Goal: Information Seeking & Learning: Learn about a topic

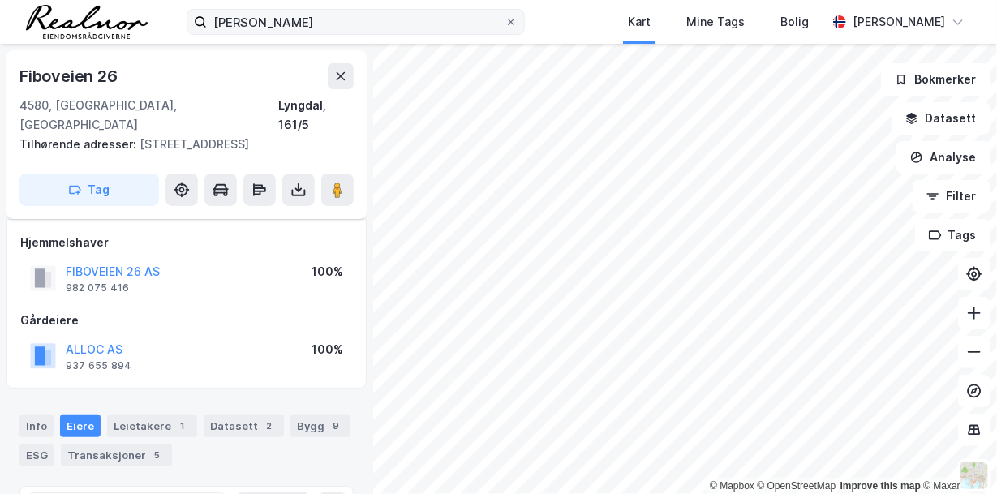
scroll to position [28, 0]
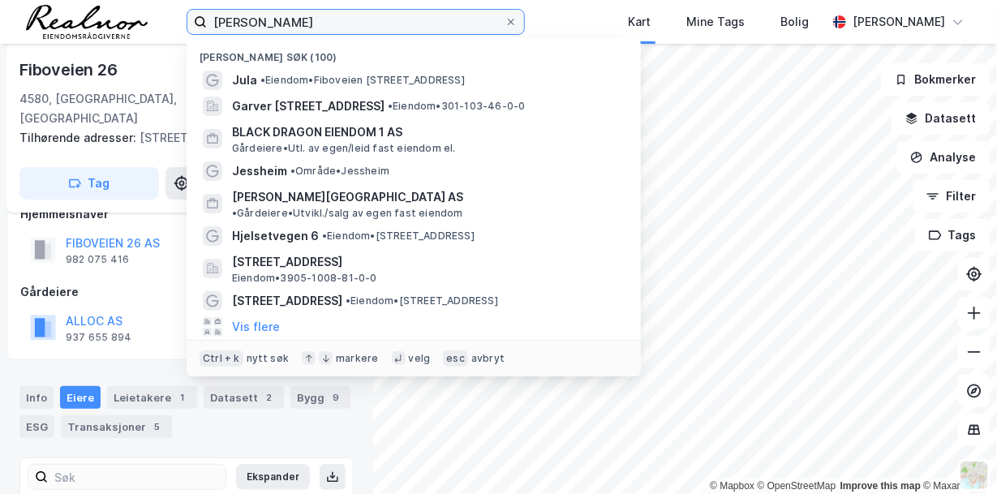
click at [288, 24] on input "[PERSON_NAME]" at bounding box center [356, 22] width 298 height 24
drag, startPoint x: 292, startPoint y: 24, endPoint x: 86, endPoint y: -17, distance: 209.9
click at [86, 0] on html "[PERSON_NAME] Nylige søk (100) Jula • Eiendom • [STREET_ADDRESS] • Eiendom • 30…" at bounding box center [498, 247] width 997 height 494
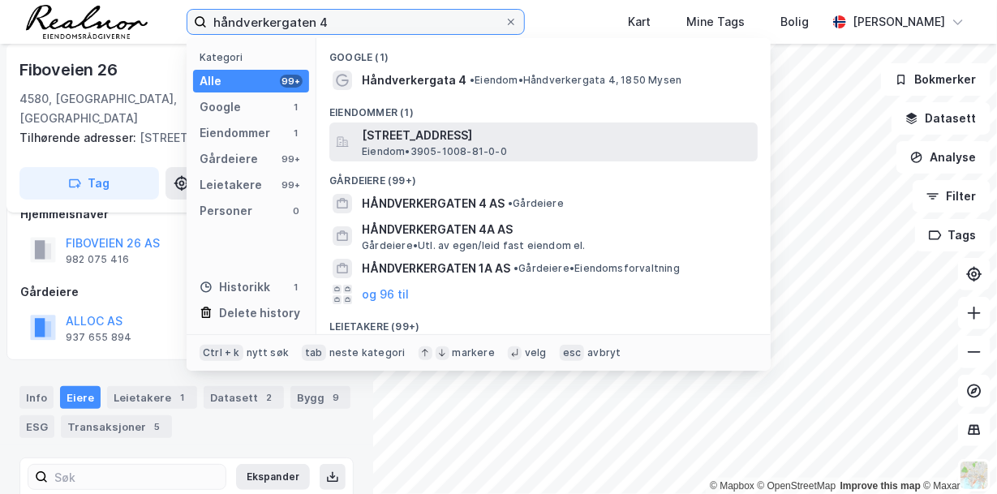
type input "håndverkergaten 4"
click at [469, 140] on span "[STREET_ADDRESS]" at bounding box center [556, 135] width 389 height 19
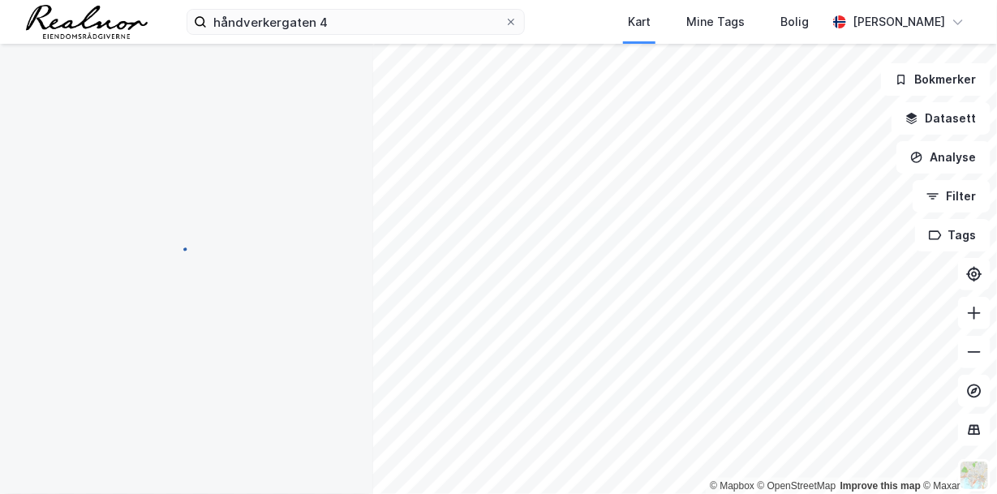
scroll to position [28, 0]
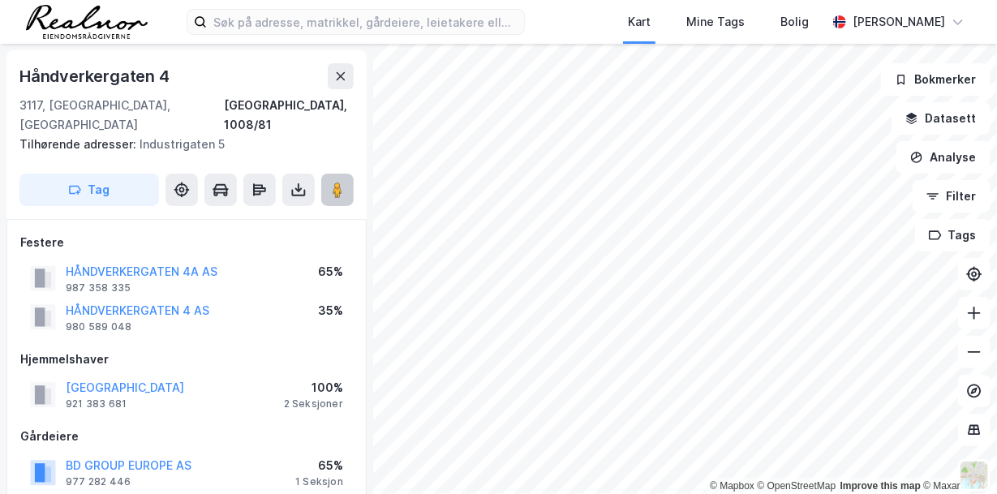
click at [337, 182] on image at bounding box center [337, 190] width 10 height 16
click at [338, 182] on image at bounding box center [337, 190] width 10 height 16
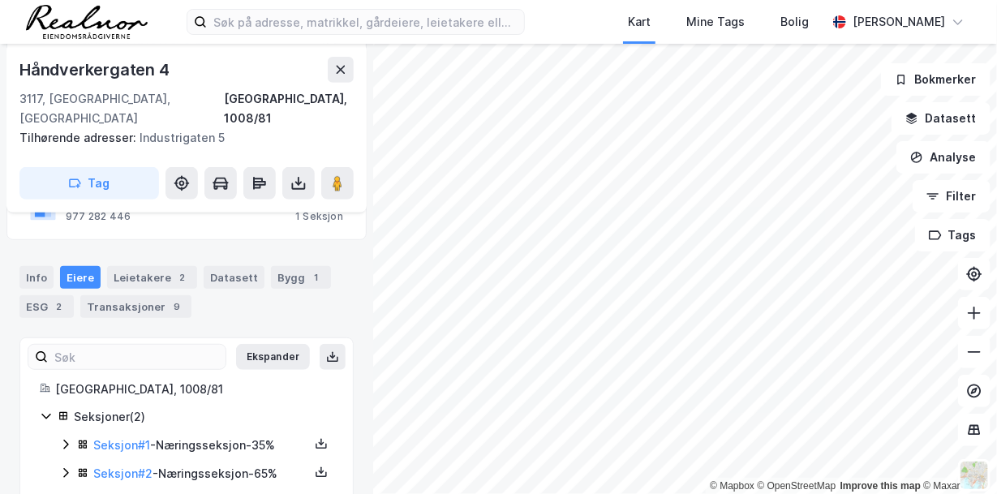
scroll to position [275, 0]
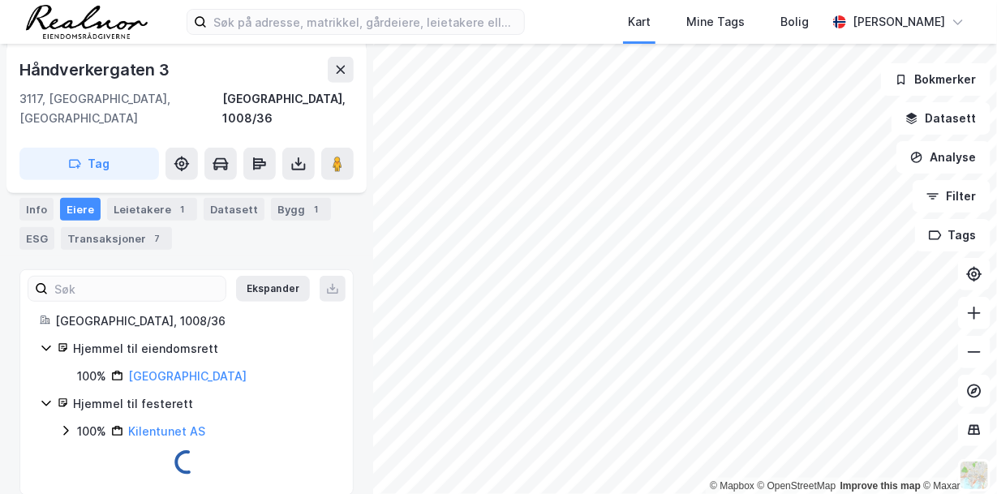
scroll to position [242, 0]
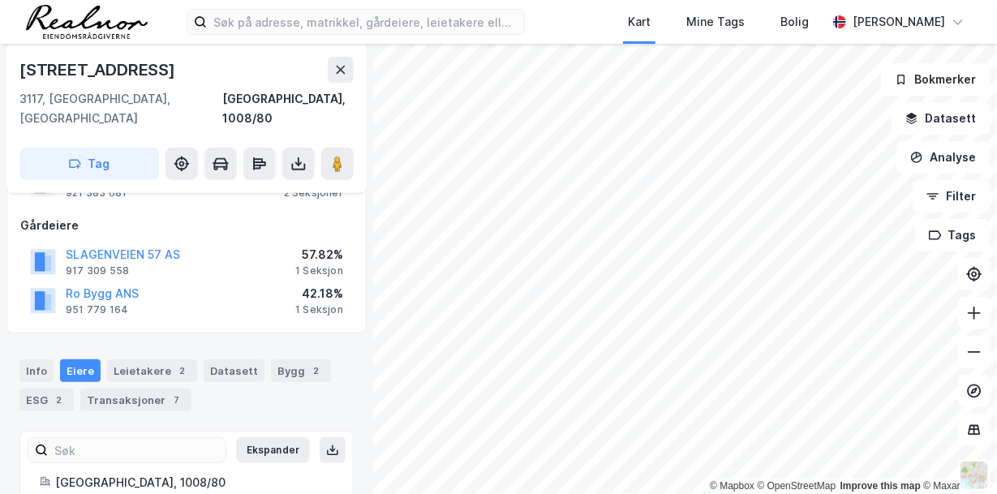
scroll to position [161, 0]
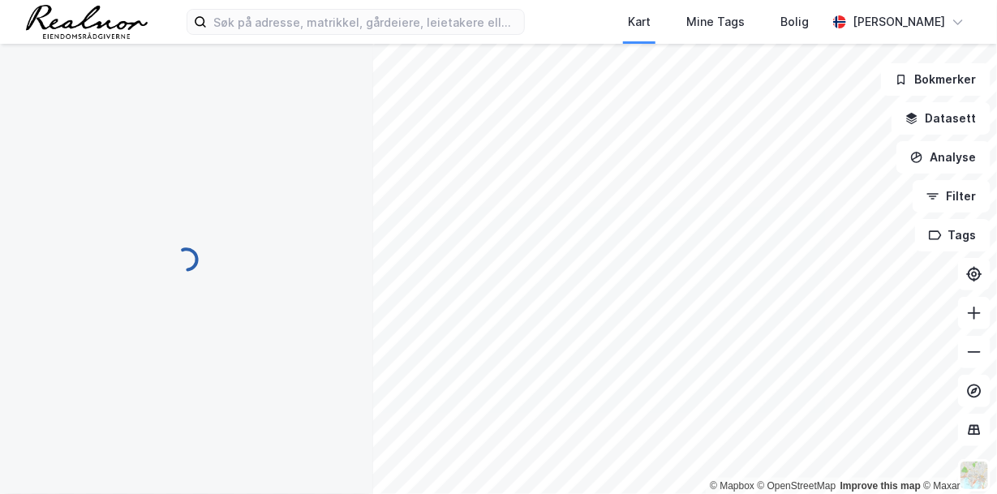
scroll to position [161, 0]
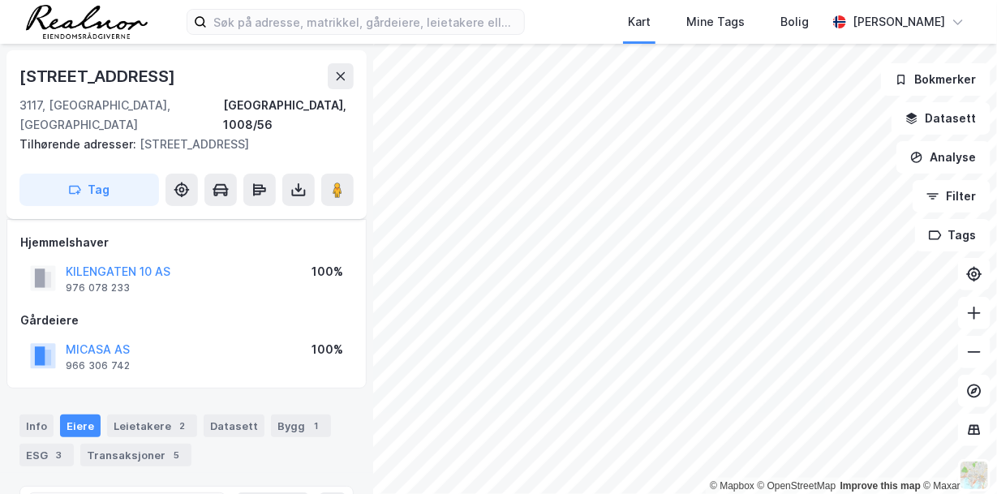
scroll to position [136, 0]
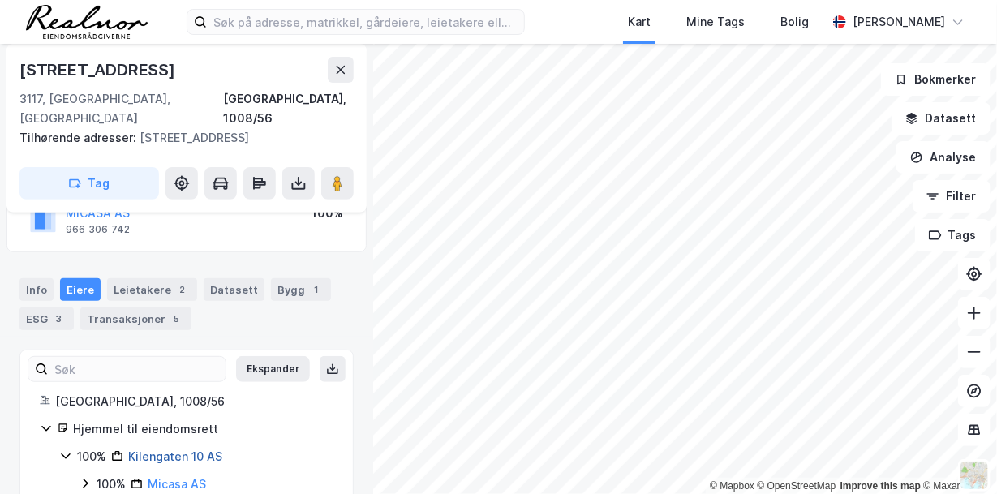
click at [195, 449] on link "Kilengaten 10 AS" at bounding box center [175, 456] width 94 height 14
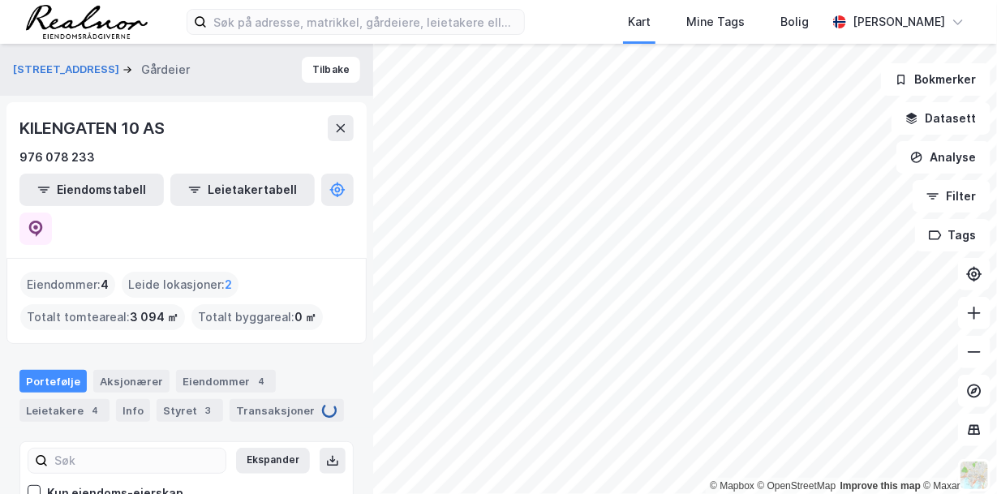
scroll to position [80, 0]
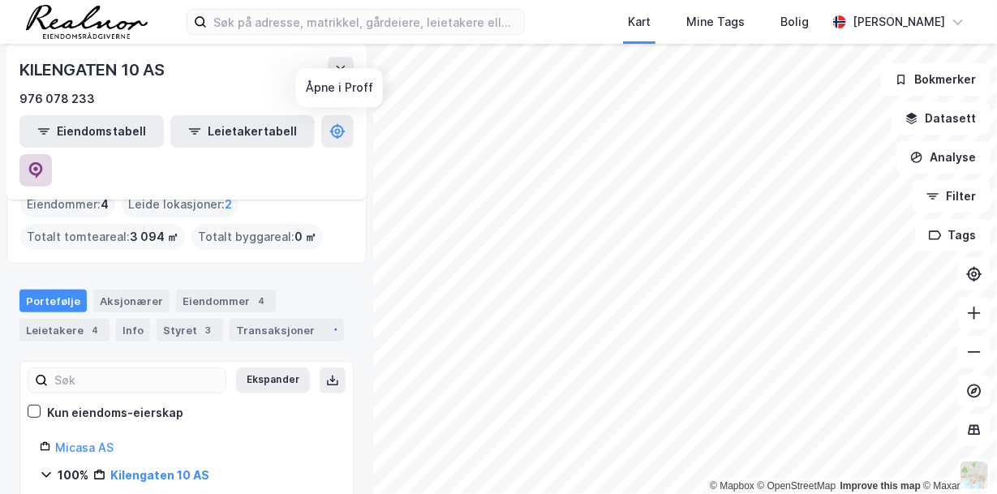
click at [44, 162] on icon at bounding box center [36, 170] width 16 height 16
